Goal: Task Accomplishment & Management: Manage account settings

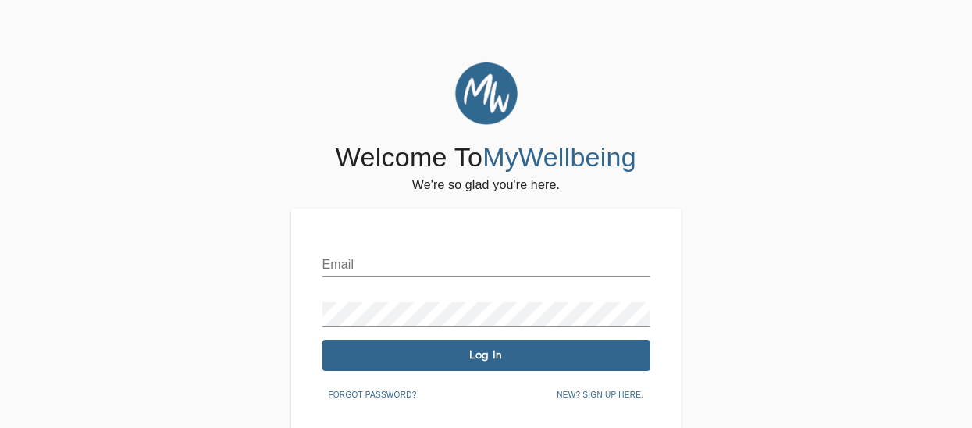
click at [406, 258] on input "text" at bounding box center [486, 264] width 328 height 25
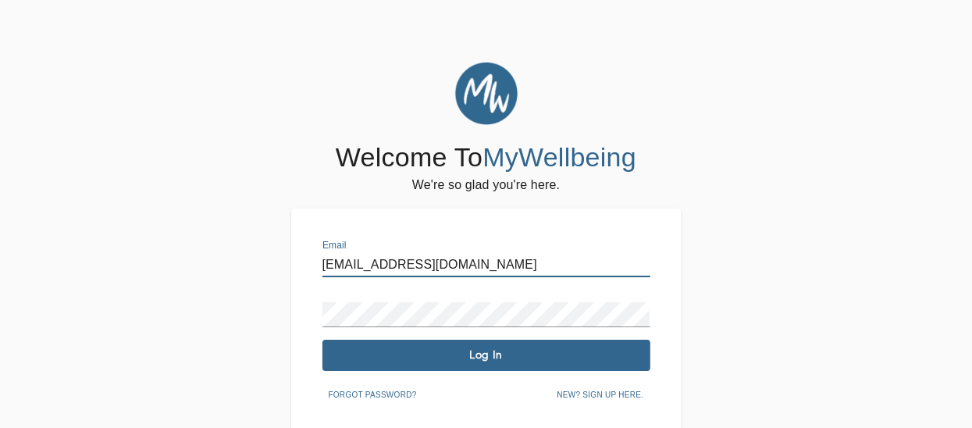
type input "[EMAIL_ADDRESS][DOMAIN_NAME]"
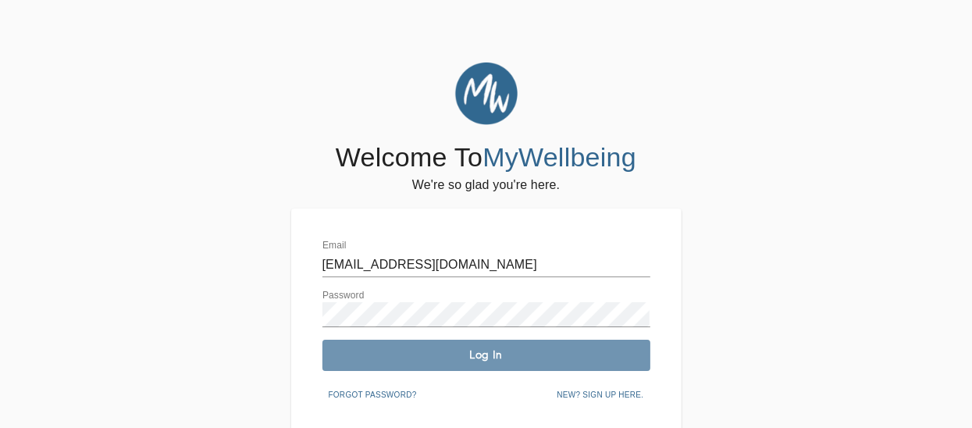
click at [485, 357] on span "Log In" at bounding box center [486, 354] width 315 height 15
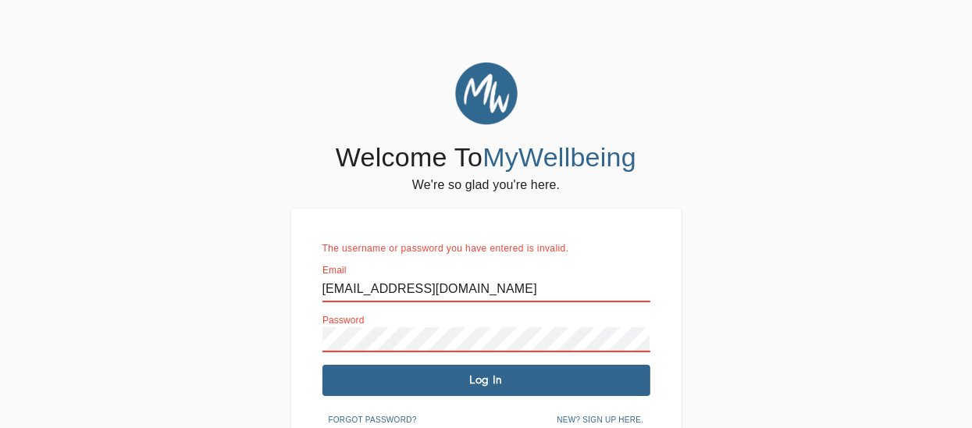
click at [636, 286] on img at bounding box center [633, 289] width 12 height 12
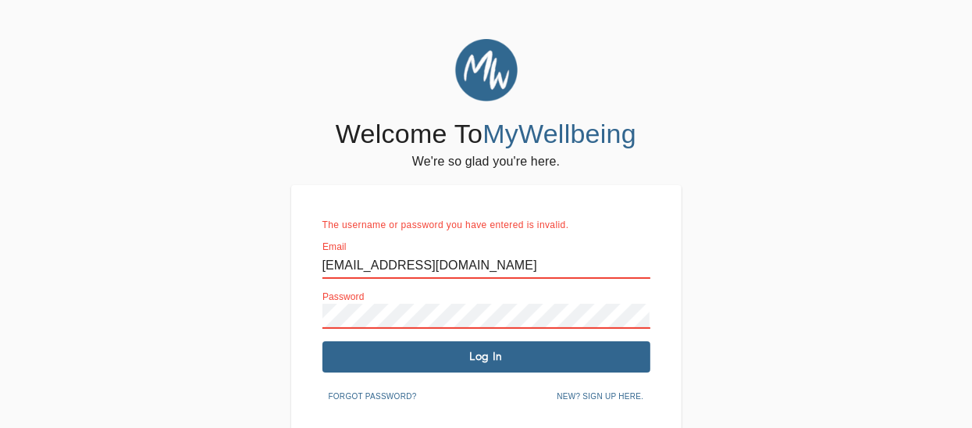
scroll to position [62, 0]
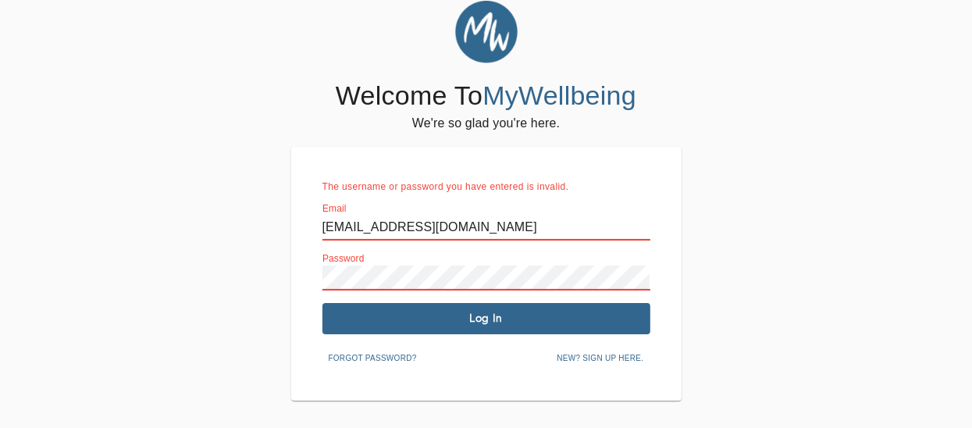
click at [634, 231] on img at bounding box center [633, 228] width 12 height 12
click at [967, 232] on div "Welcome To MyWellbeing We're so glad you're here. The username or password you …" at bounding box center [486, 201] width 964 height 400
click at [488, 323] on span "Log In" at bounding box center [486, 318] width 315 height 15
click at [523, 323] on span "Log In" at bounding box center [486, 318] width 315 height 15
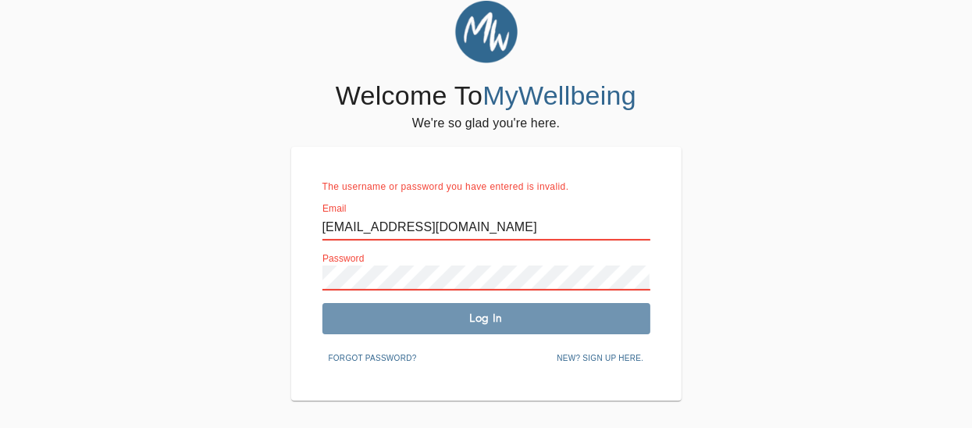
click at [511, 316] on span "Log In" at bounding box center [486, 318] width 315 height 15
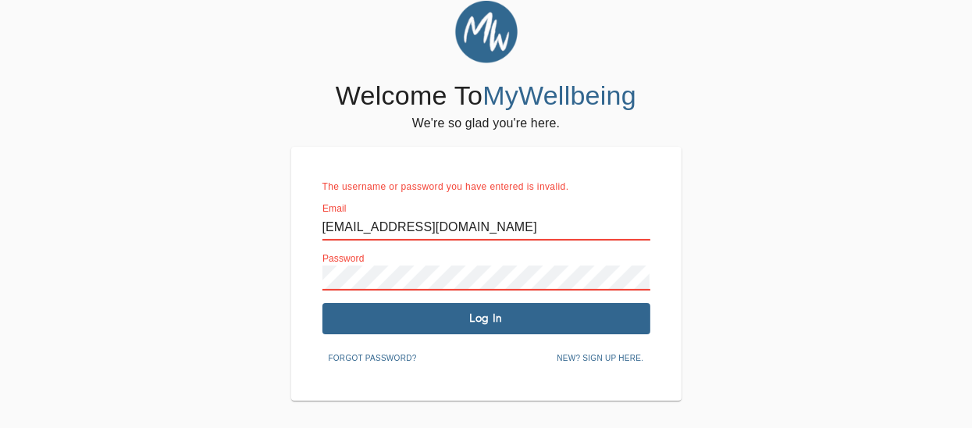
click at [374, 356] on span "Forgot password?" at bounding box center [373, 358] width 88 height 14
